Goal: Task Accomplishment & Management: Manage account settings

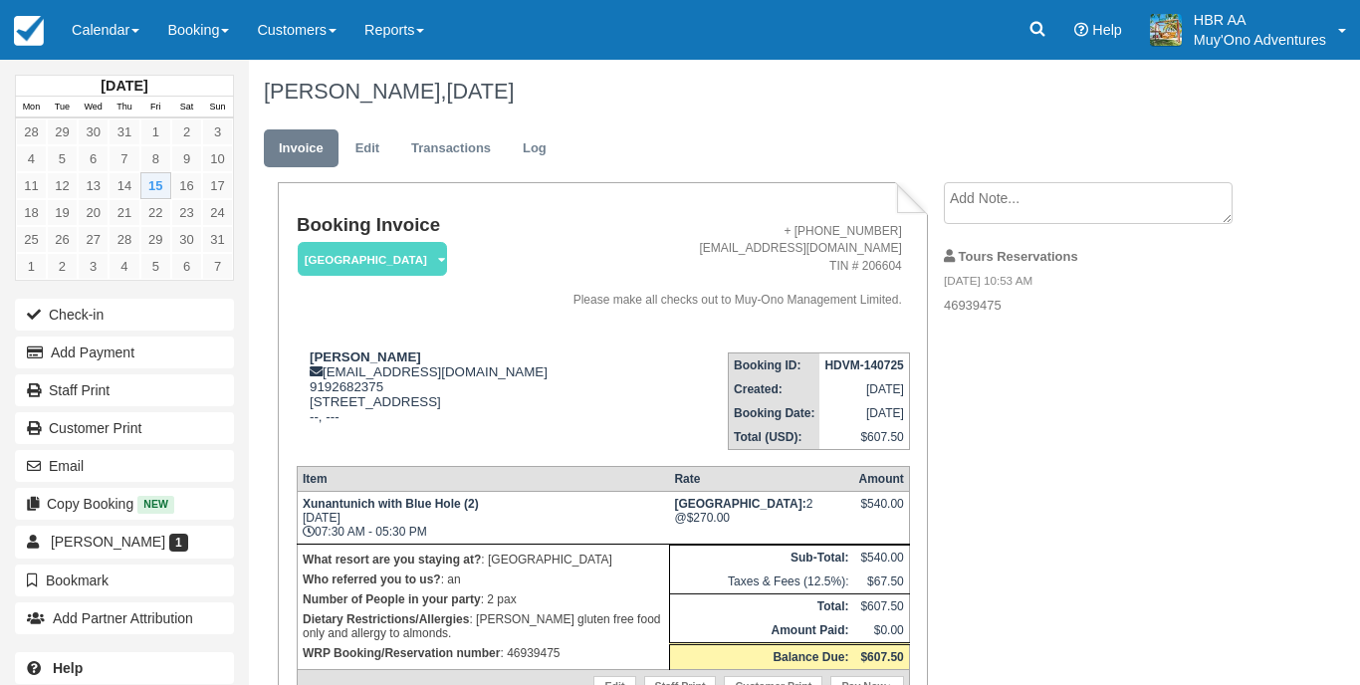
scroll to position [42, 0]
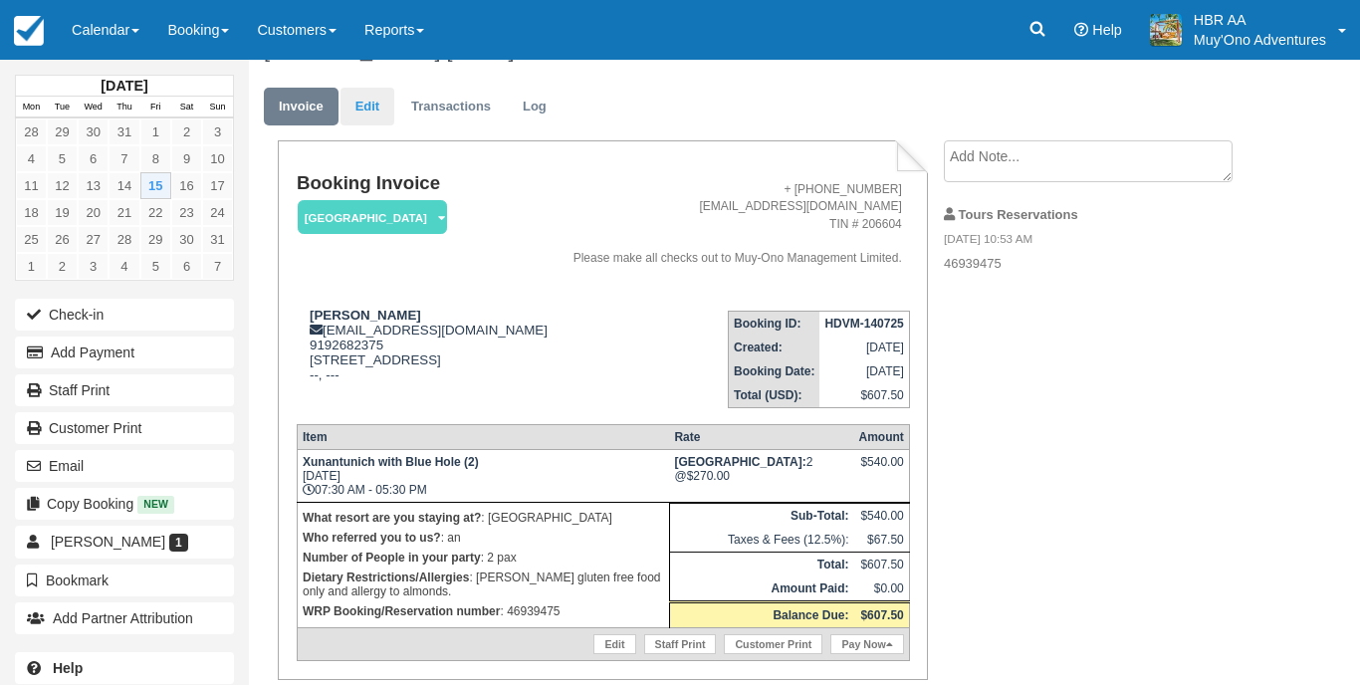
click at [364, 98] on link "Edit" at bounding box center [367, 107] width 54 height 39
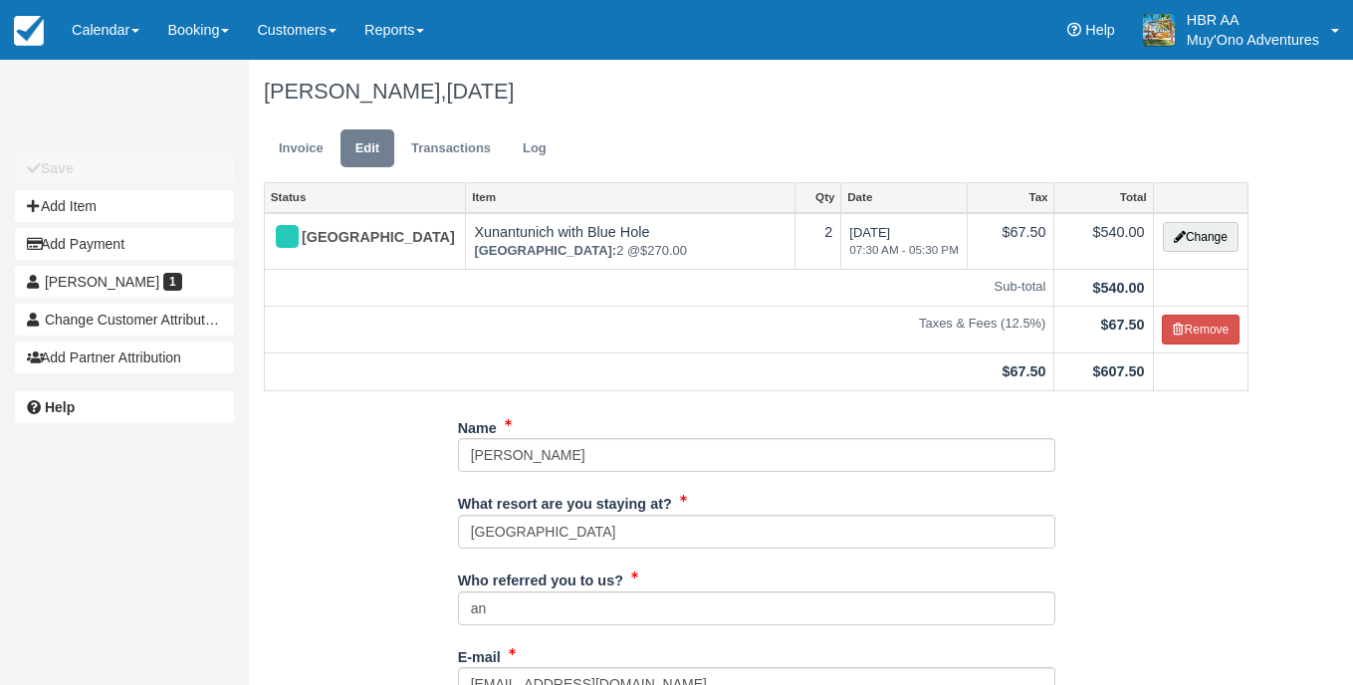
type input "9192682375"
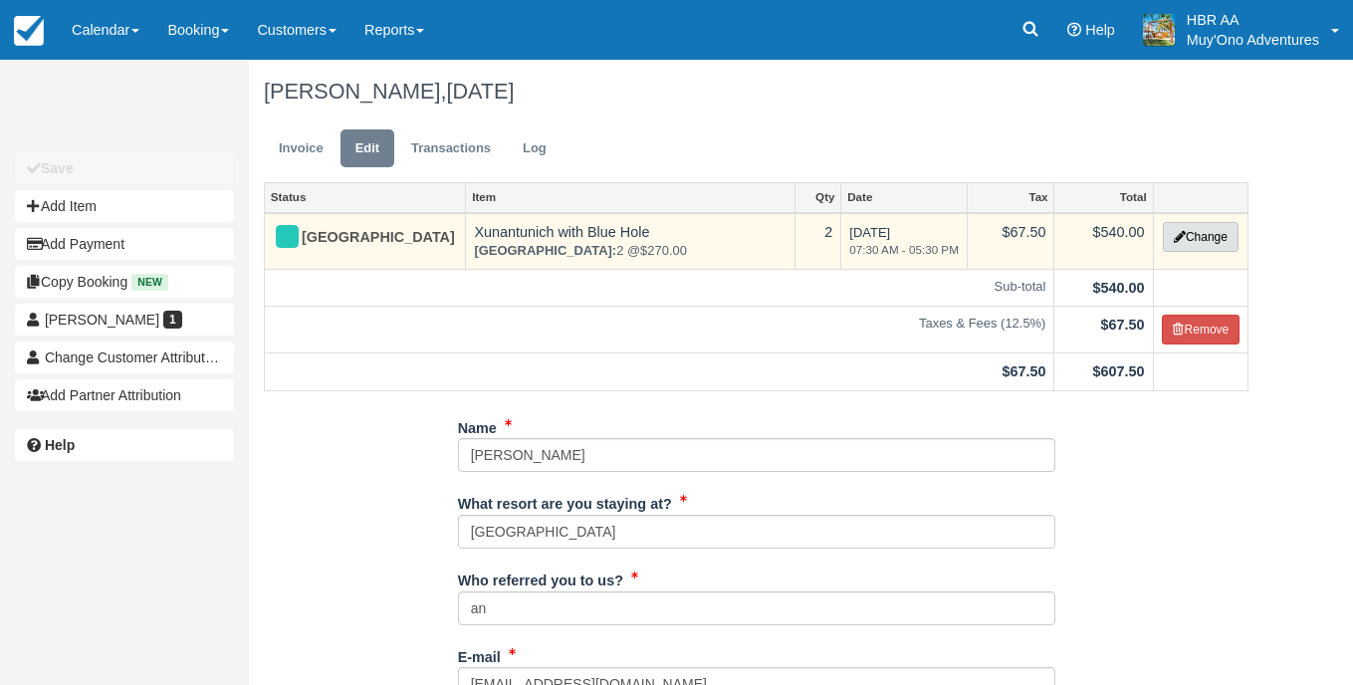
click at [1203, 246] on button "Change" at bounding box center [1201, 237] width 76 height 30
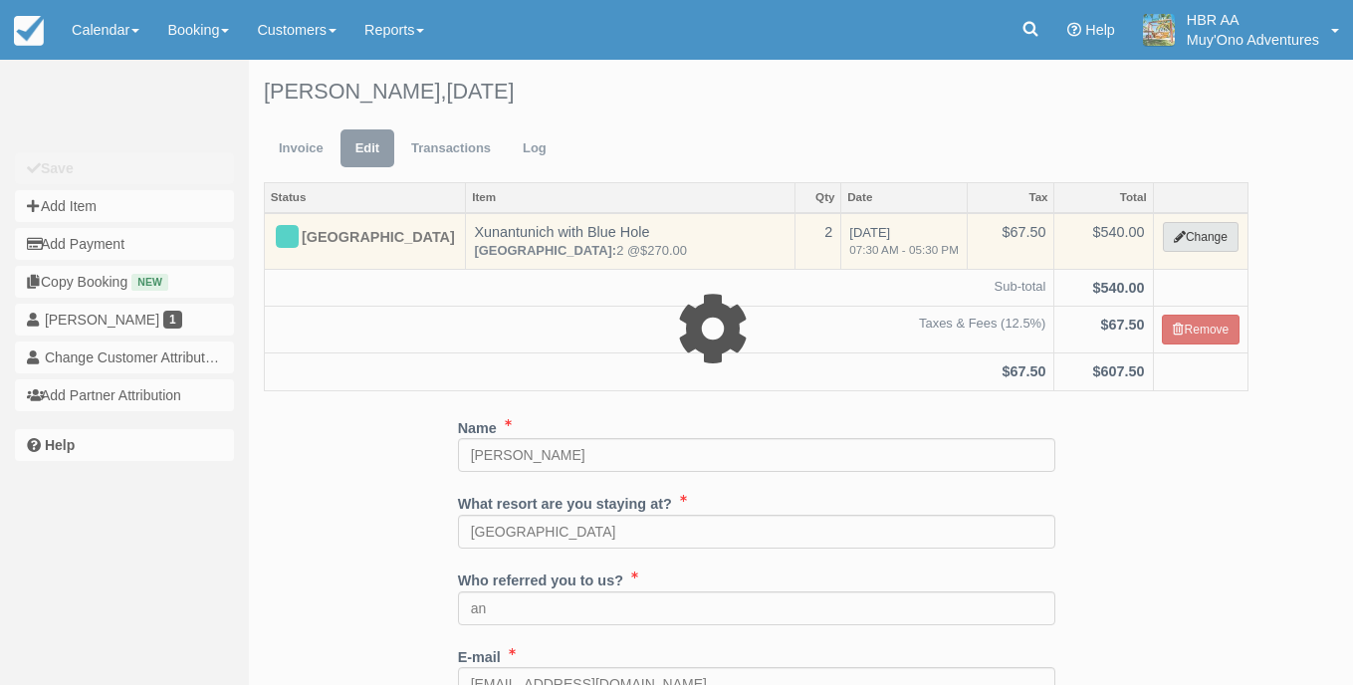
select select "15"
type input "540.00"
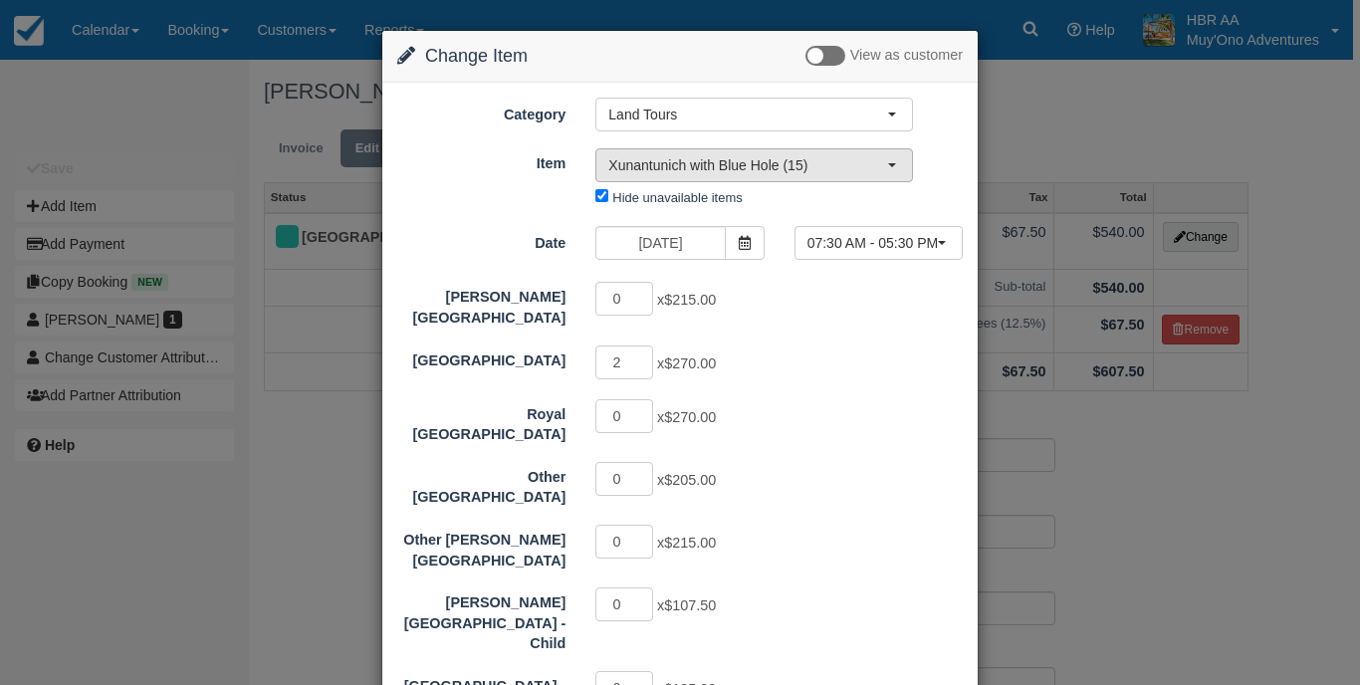
click at [899, 170] on button "Xunantunich with Blue Hole (15)" at bounding box center [754, 165] width 318 height 34
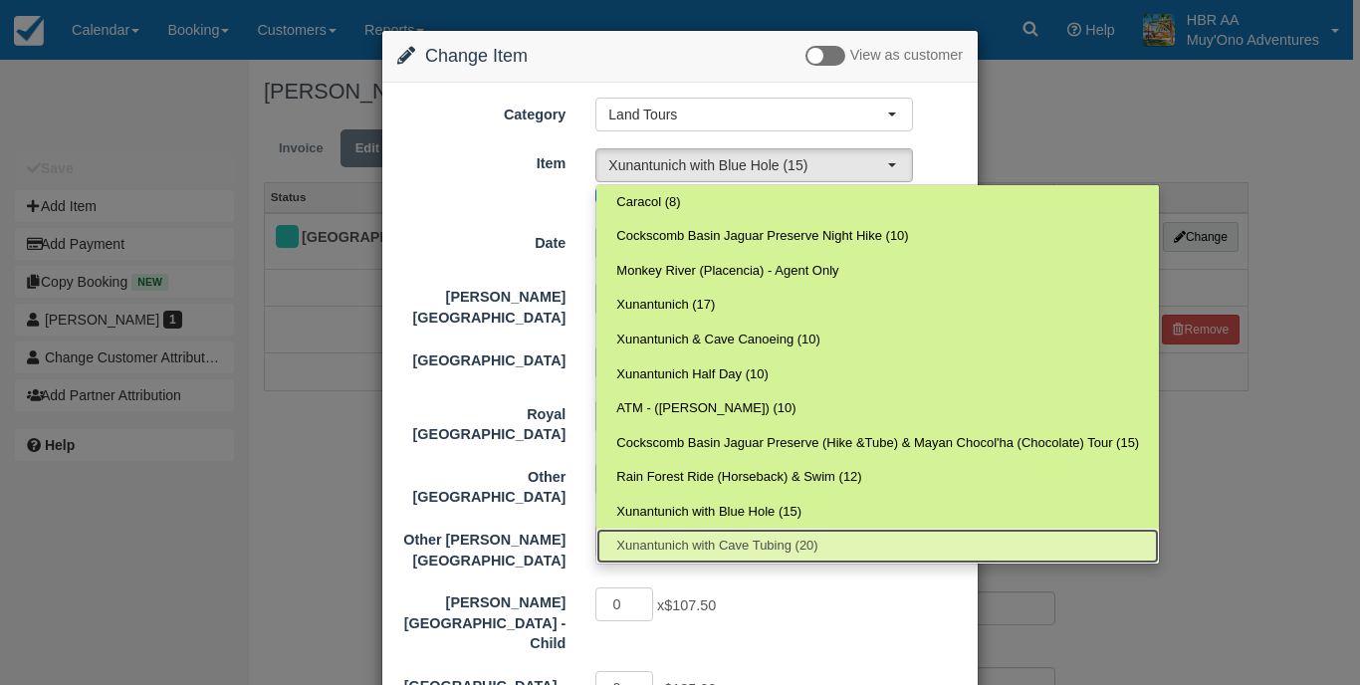
click at [811, 529] on link "Xunantunich with Cave Tubing (20)" at bounding box center [877, 546] width 563 height 35
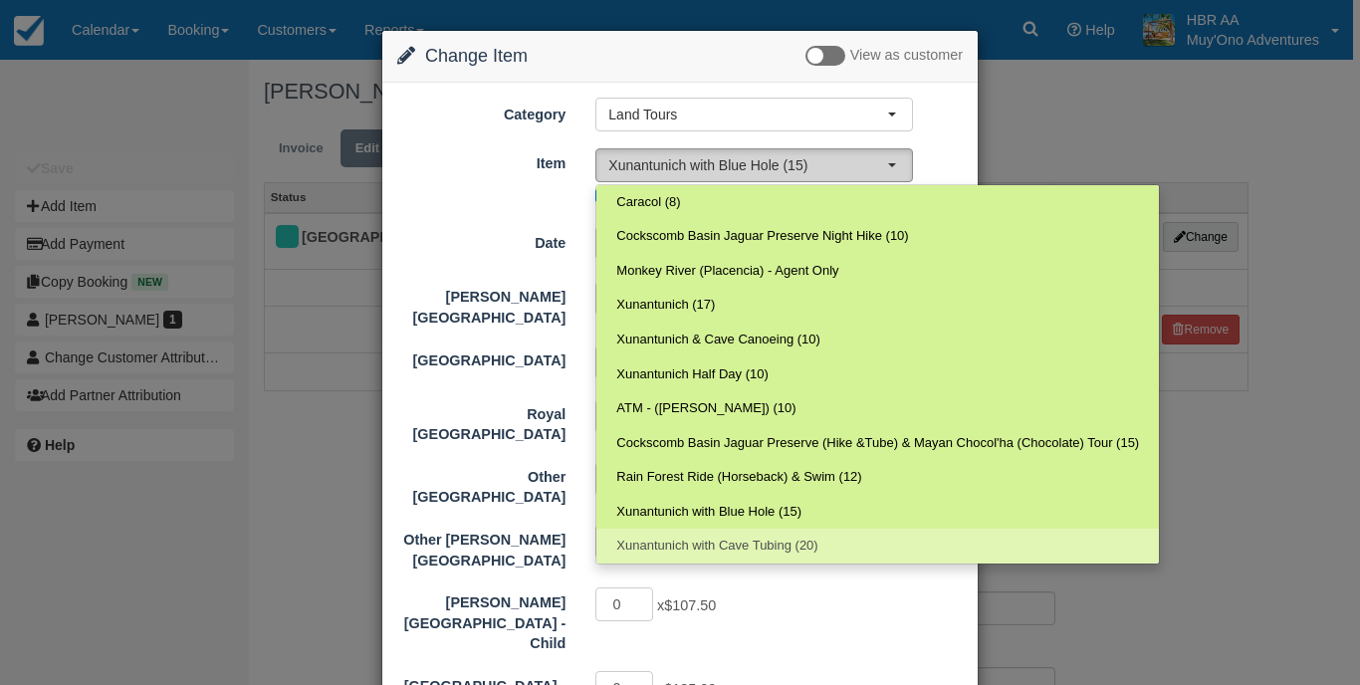
select select "112"
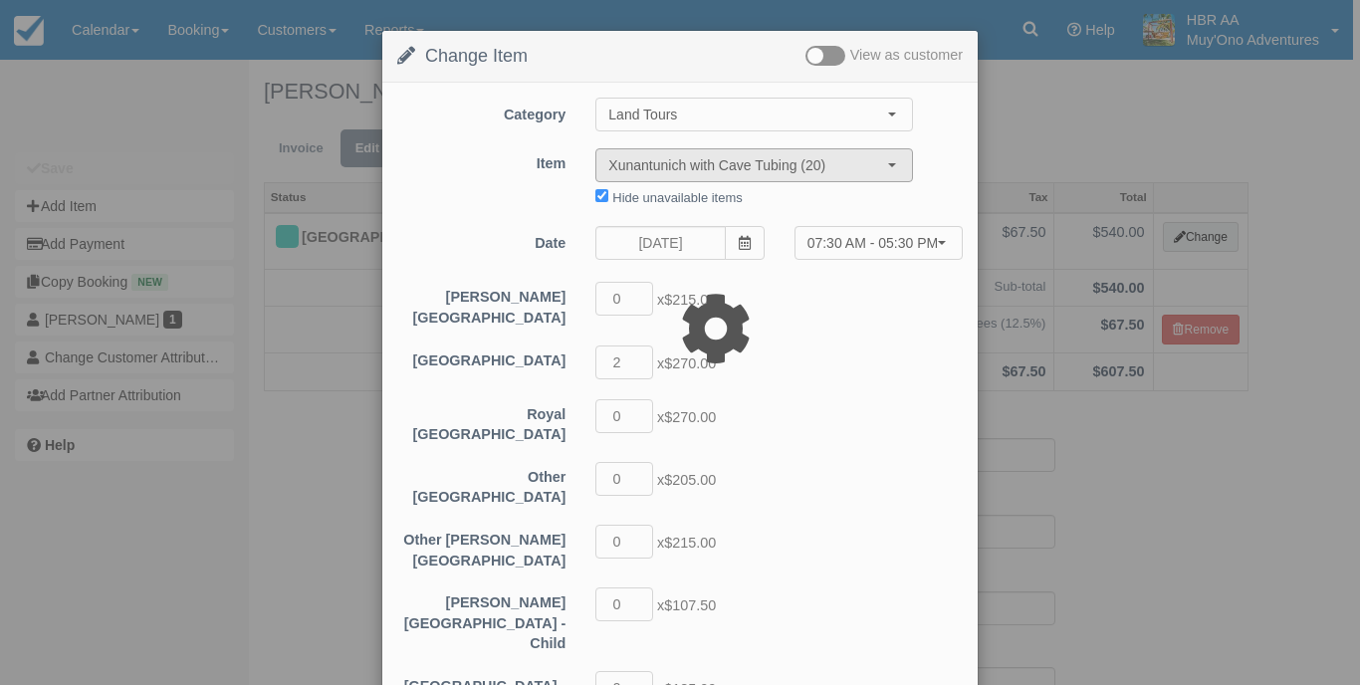
type input "640.00"
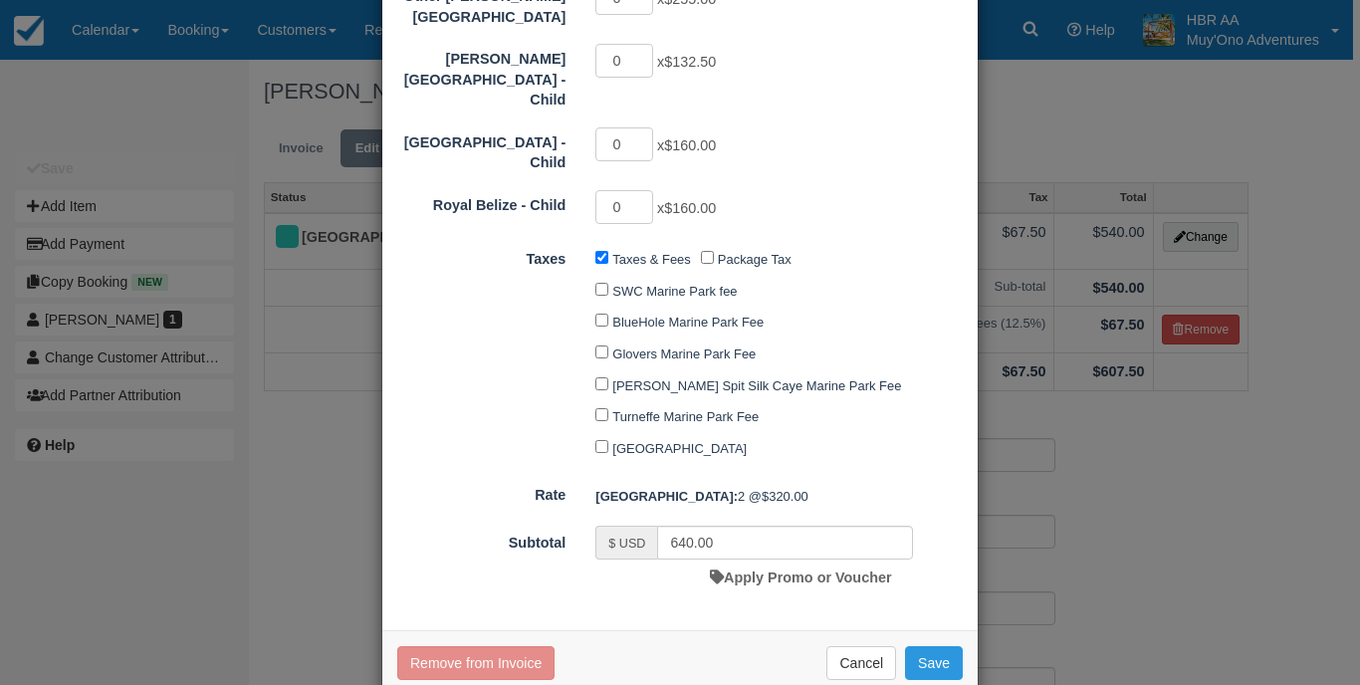
scroll to position [543, 0]
click at [951, 647] on button "Save" at bounding box center [934, 664] width 58 height 34
checkbox input "false"
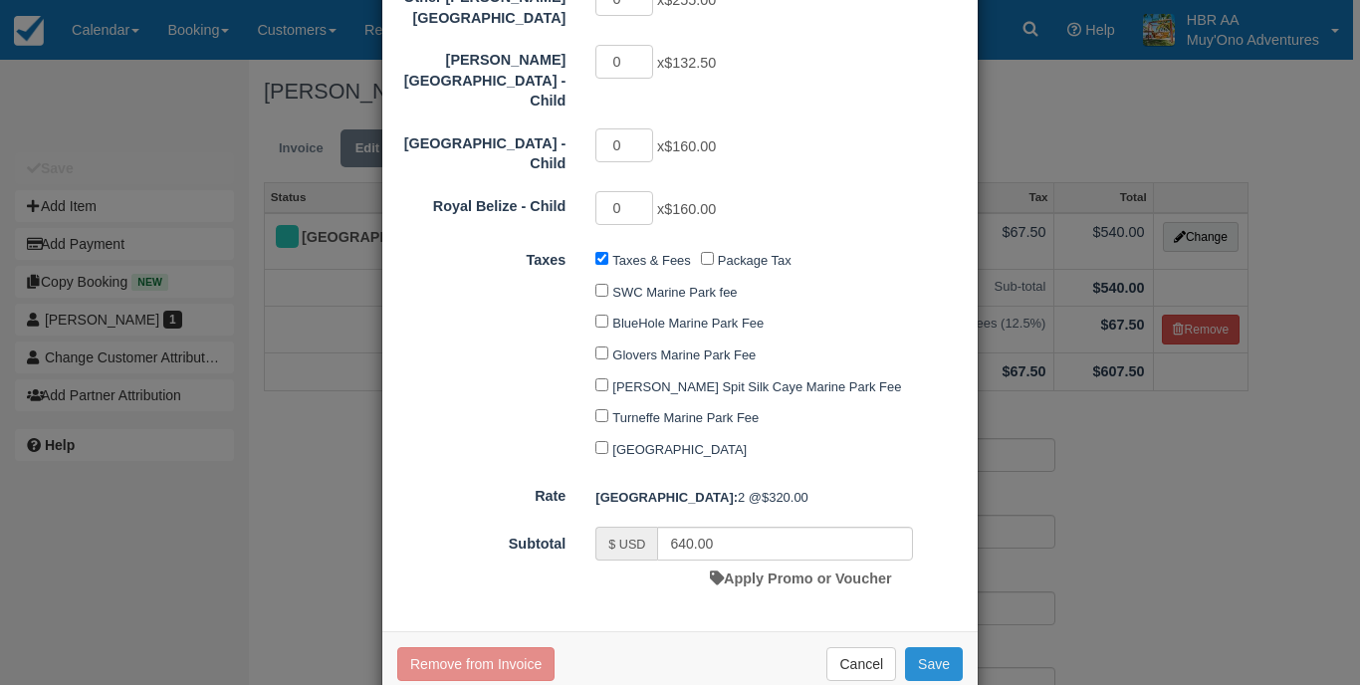
checkbox input "false"
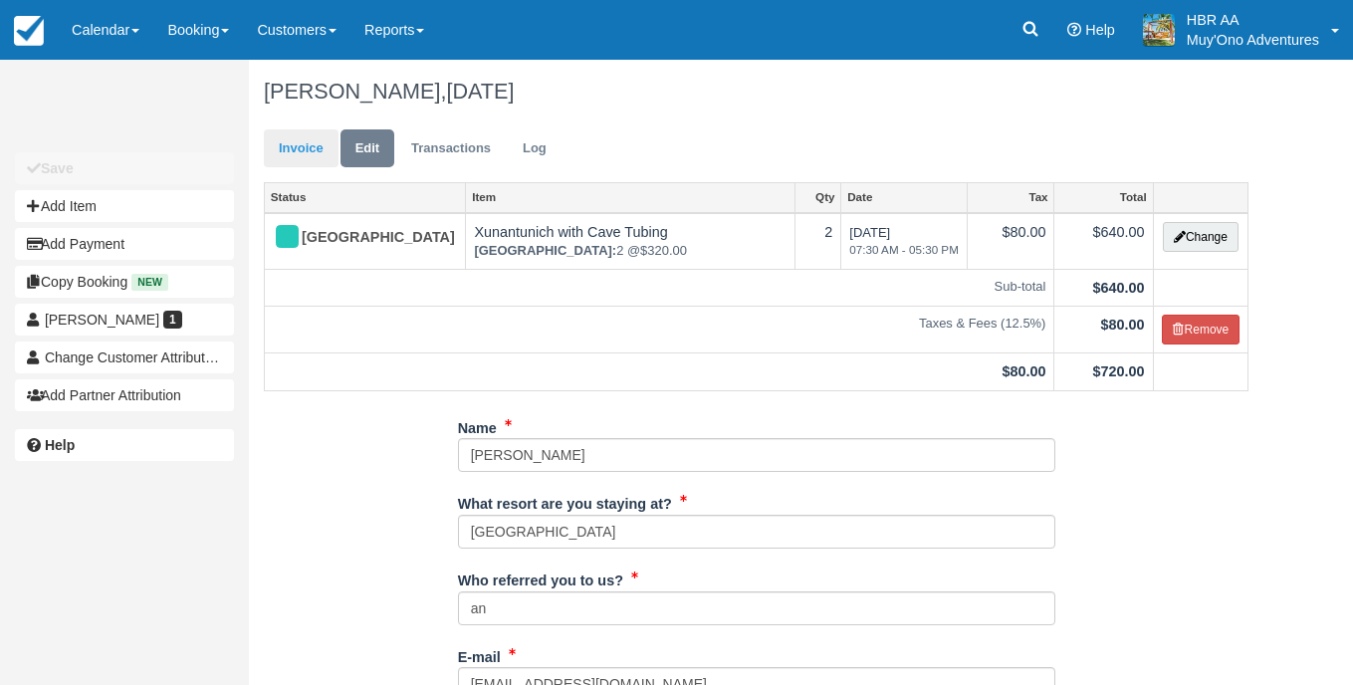
click at [294, 149] on link "Invoice" at bounding box center [301, 148] width 75 height 39
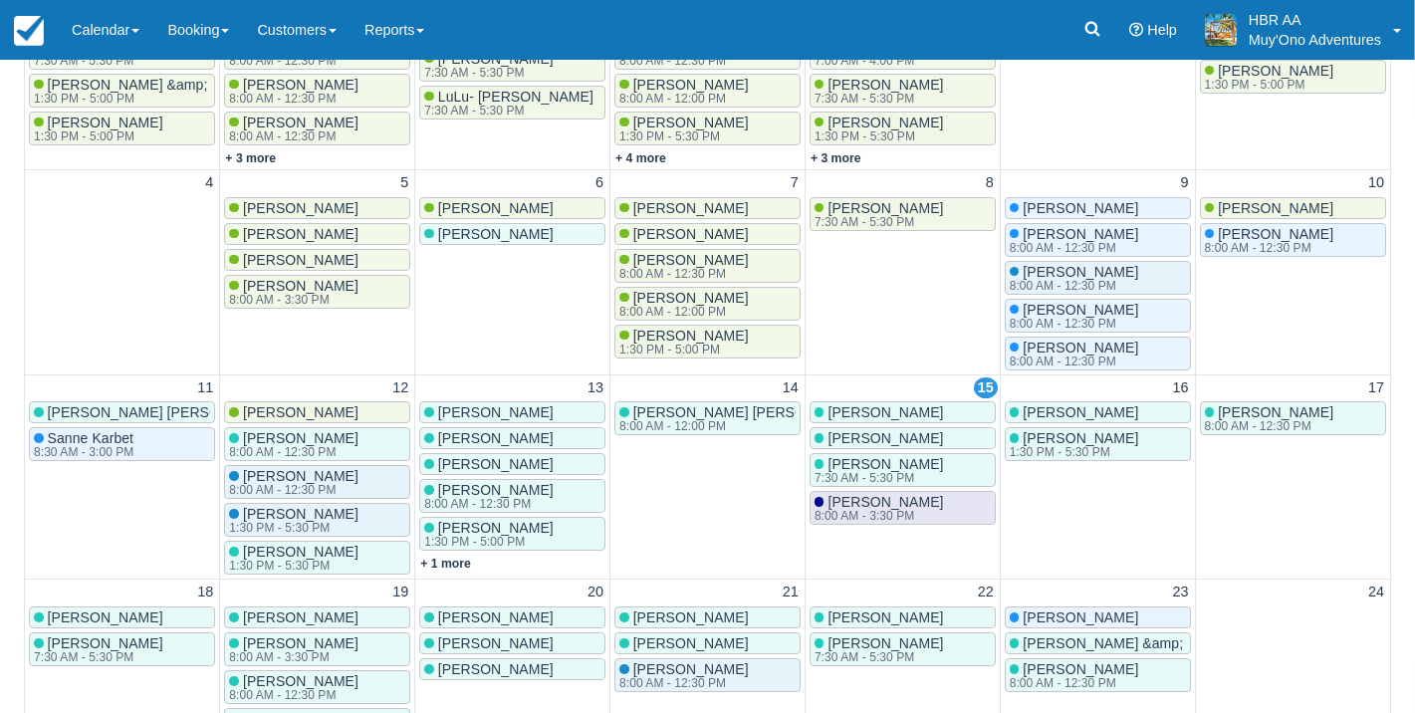
scroll to position [345, 0]
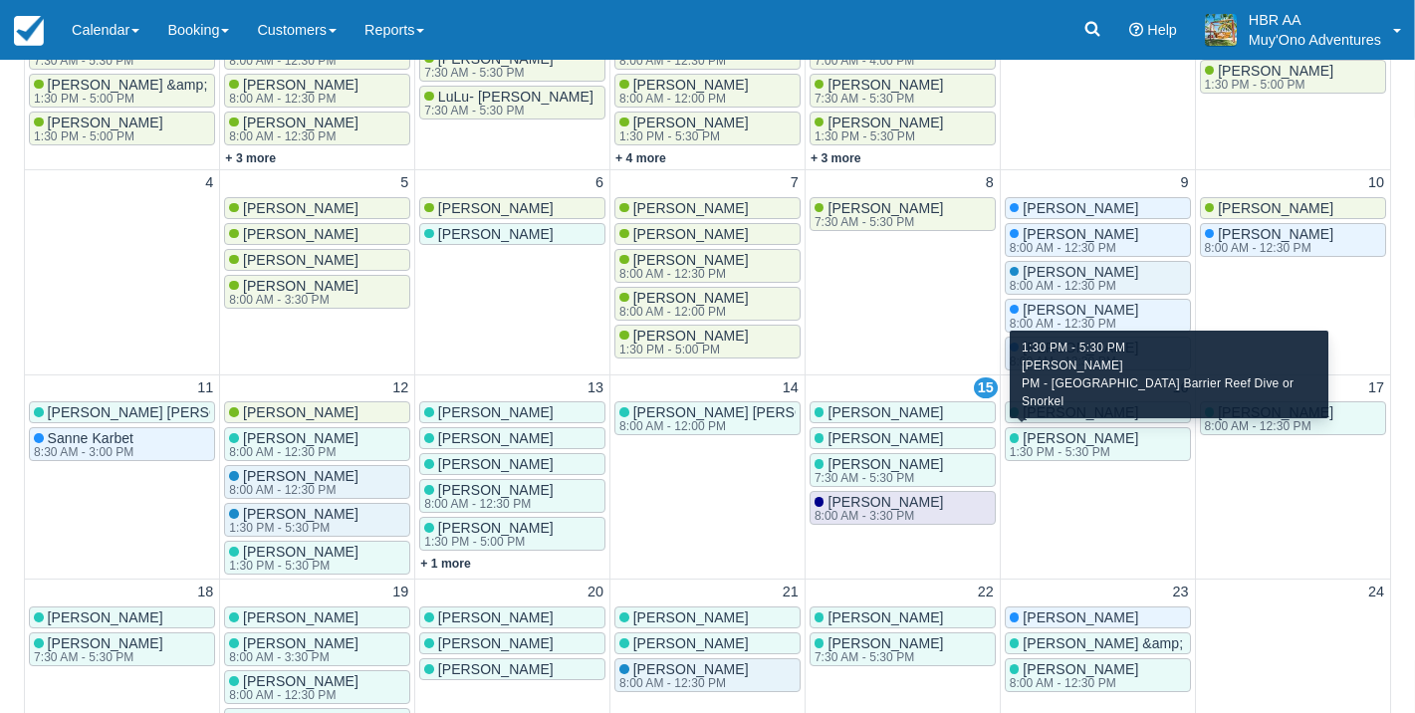
click at [1068, 446] on div "1:30 PM - 5:30 PM" at bounding box center [1072, 452] width 125 height 12
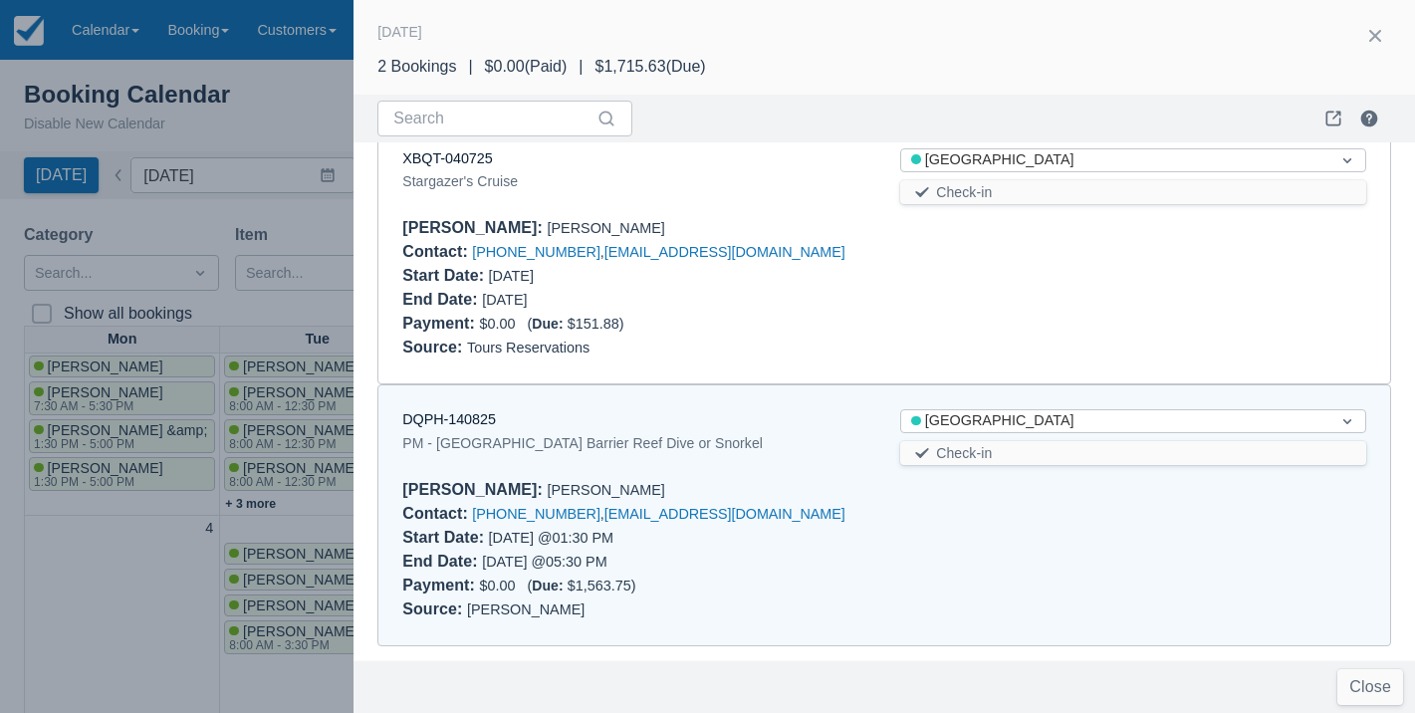
scroll to position [34, 0]
click at [1391, 36] on button "button" at bounding box center [1375, 36] width 32 height 32
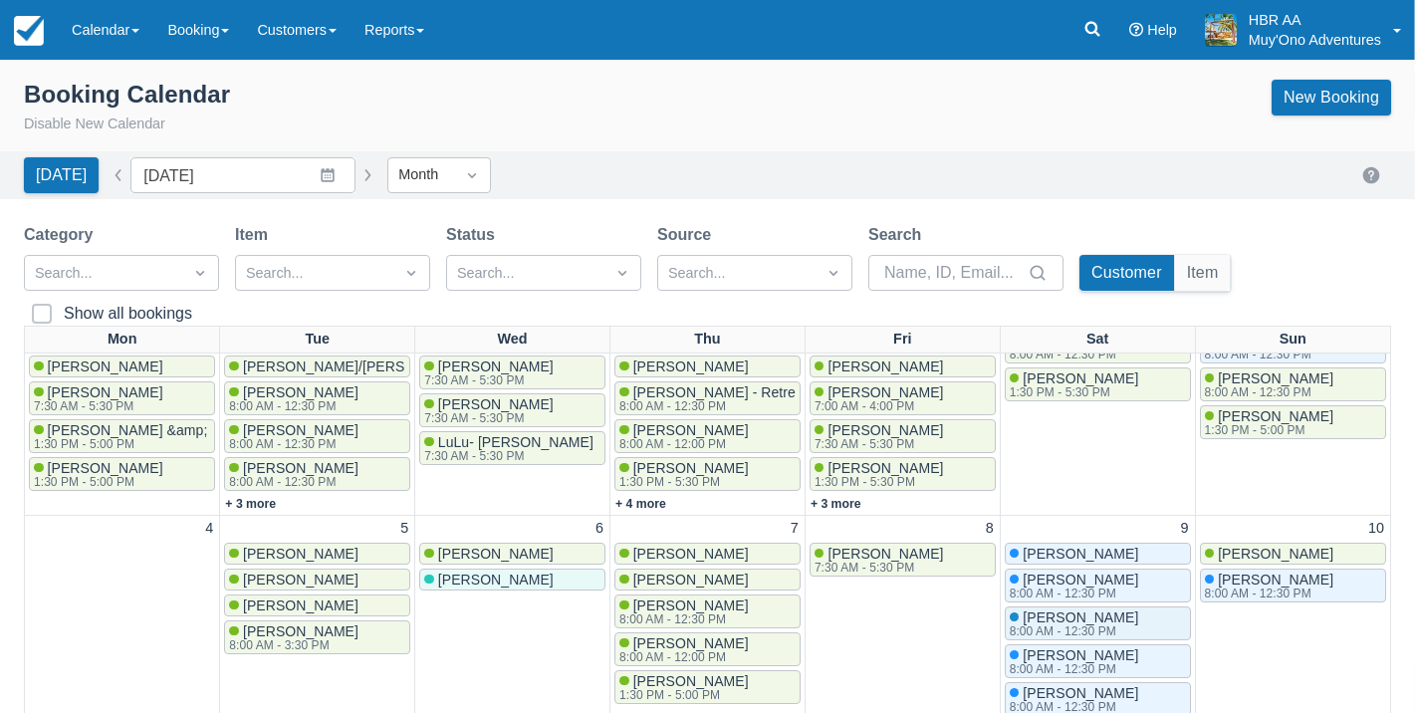
scroll to position [0, 0]
click at [115, 41] on link "Calendar" at bounding box center [106, 30] width 96 height 60
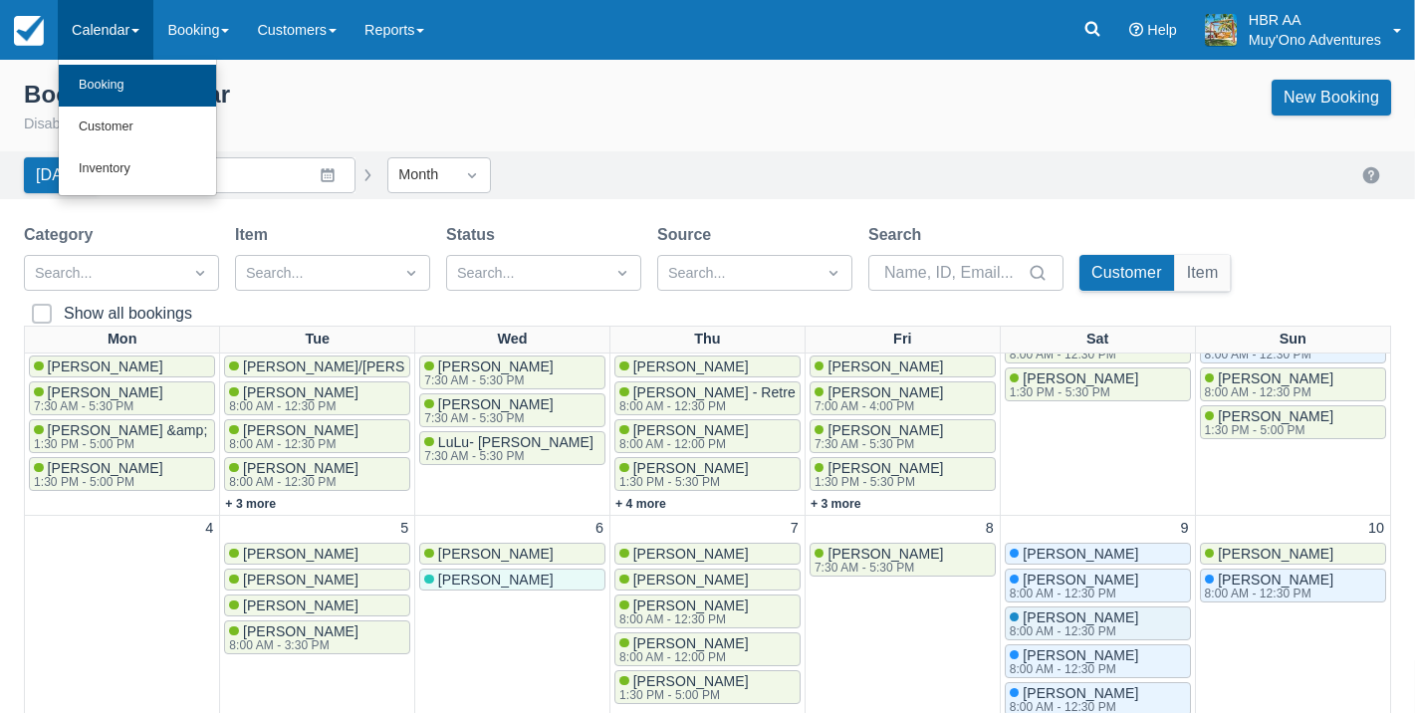
click at [120, 94] on link "Booking" at bounding box center [137, 86] width 157 height 42
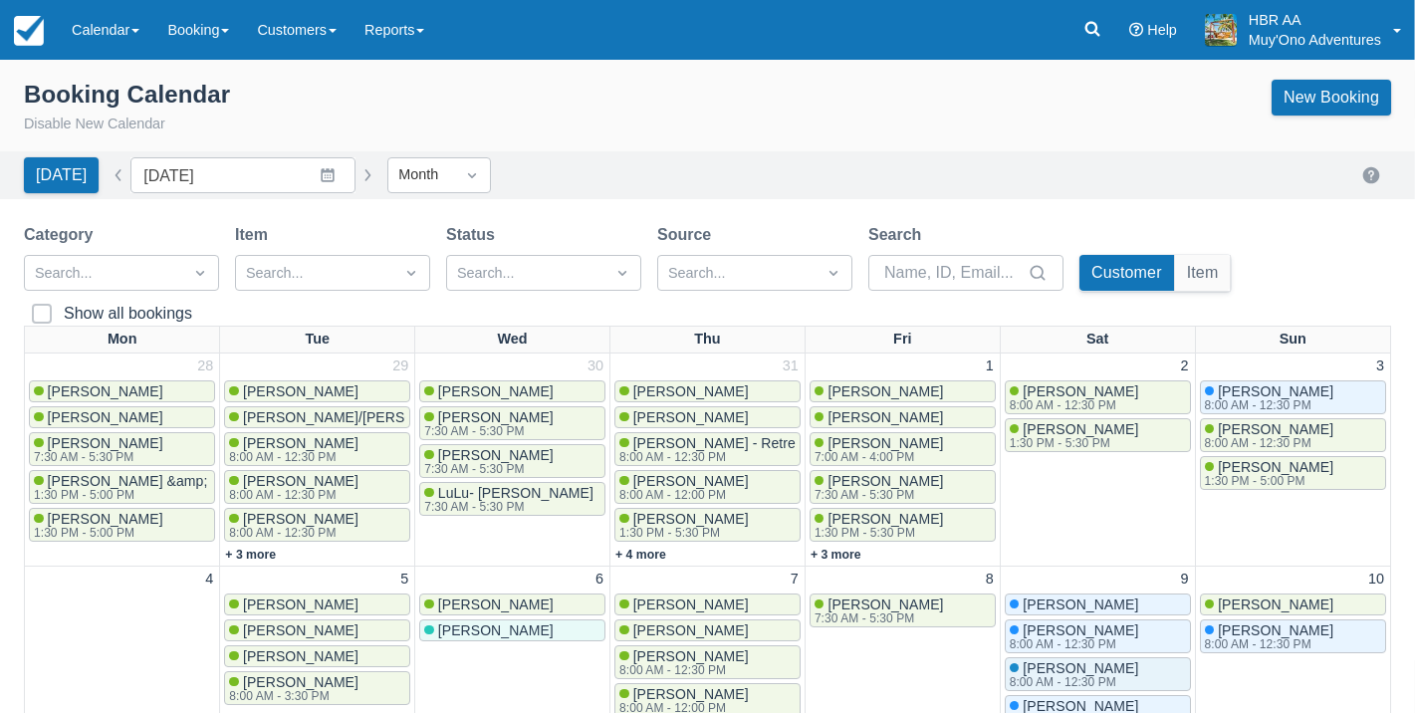
click at [707, 106] on div "Booking Calendar Disable New Calendar New Booking" at bounding box center [707, 108] width 1367 height 56
